Goal: Task Accomplishment & Management: Manage account settings

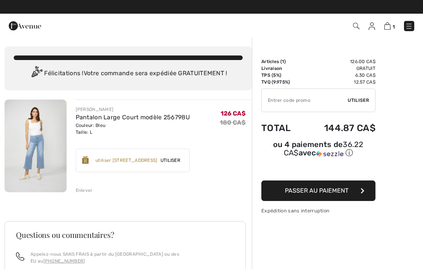
click at [370, 29] on img at bounding box center [371, 26] width 6 height 8
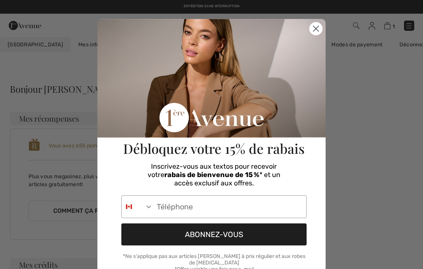
click at [317, 35] on circle "Close dialog" at bounding box center [316, 28] width 13 height 13
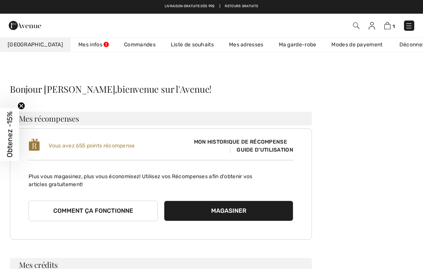
click at [275, 49] on link "Ma garde-robe" at bounding box center [297, 45] width 53 height 14
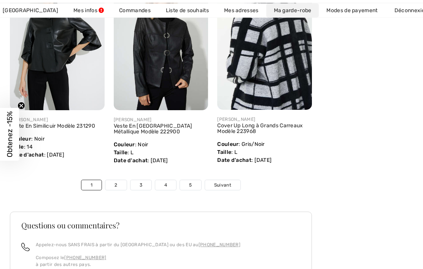
scroll to position [2518, 0]
click at [113, 189] on link "2" at bounding box center [115, 185] width 21 height 10
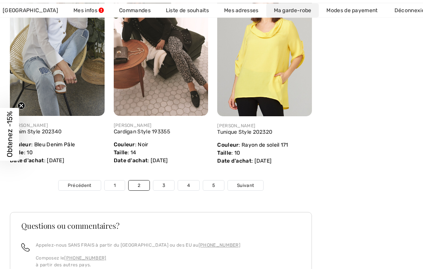
scroll to position [2481, 0]
click at [157, 189] on link "3" at bounding box center [163, 186] width 21 height 10
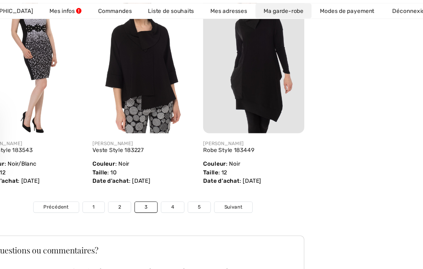
scroll to position [2438, 0]
click at [178, 198] on link "4" at bounding box center [188, 194] width 21 height 10
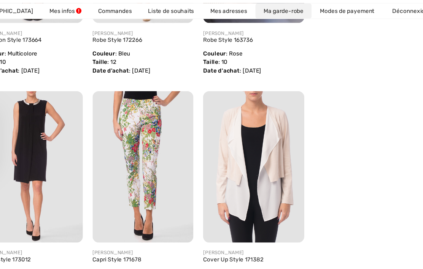
scroll to position [2129, 0]
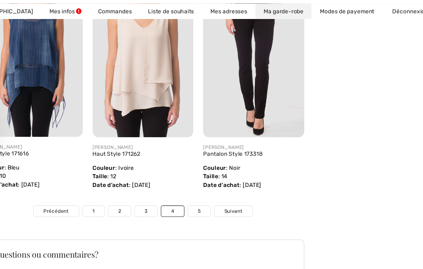
click at [203, 200] on link "5" at bounding box center [213, 198] width 21 height 10
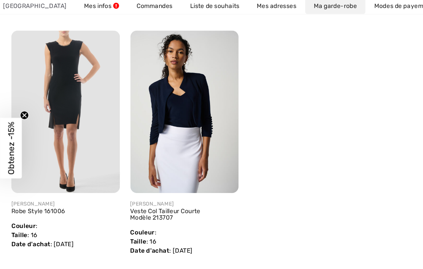
scroll to position [738, 0]
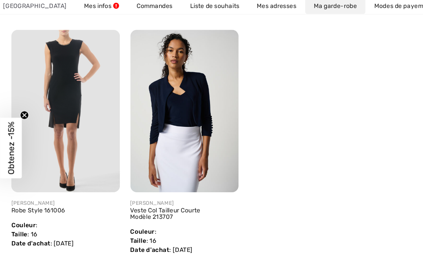
click at [78, 141] on img at bounding box center [57, 103] width 95 height 142
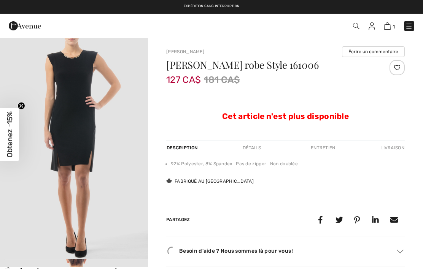
checkbox input "true"
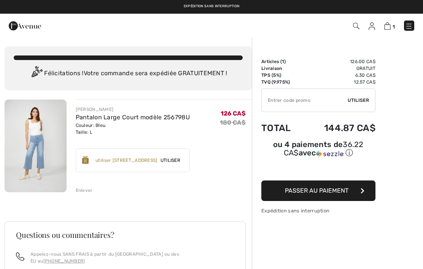
click at [375, 22] on link at bounding box center [371, 25] width 6 height 9
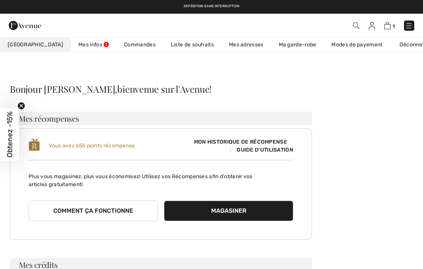
click at [168, 47] on link "Liste de souhaits" at bounding box center [192, 45] width 58 height 14
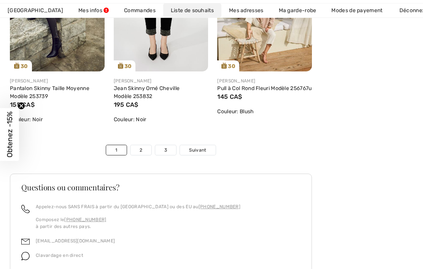
scroll to position [2663, 0]
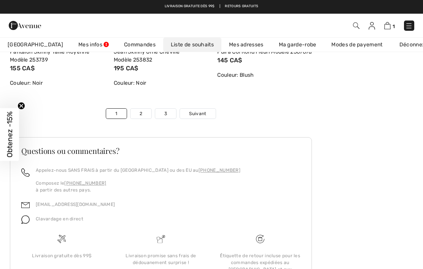
click at [138, 109] on link "2" at bounding box center [140, 114] width 21 height 10
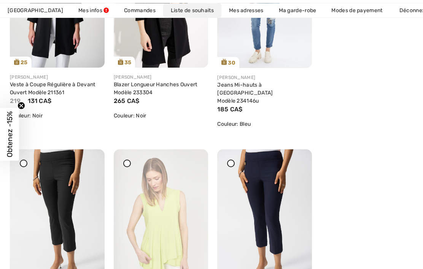
scroll to position [2400, 0]
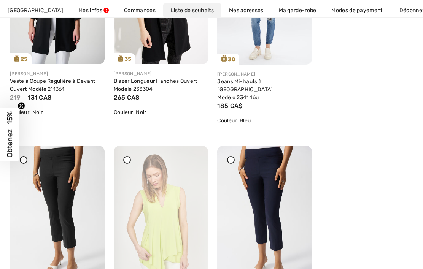
click at [58, 58] on div "Partagez" at bounding box center [71, 50] width 55 height 27
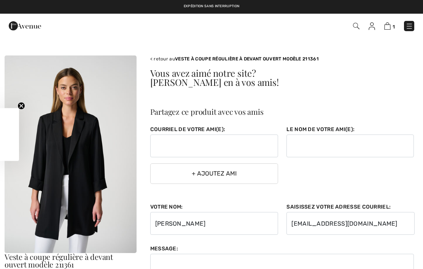
checkbox input "true"
